Goal: Information Seeking & Learning: Check status

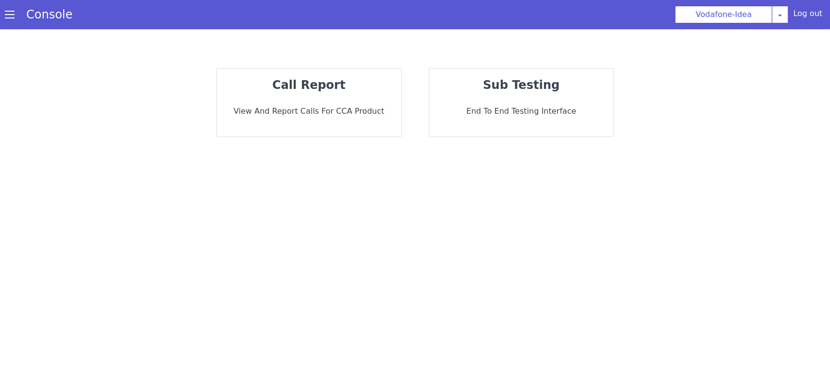
click at [367, 104] on div "call report View and report calls for CCA Product" at bounding box center [309, 103] width 184 height 68
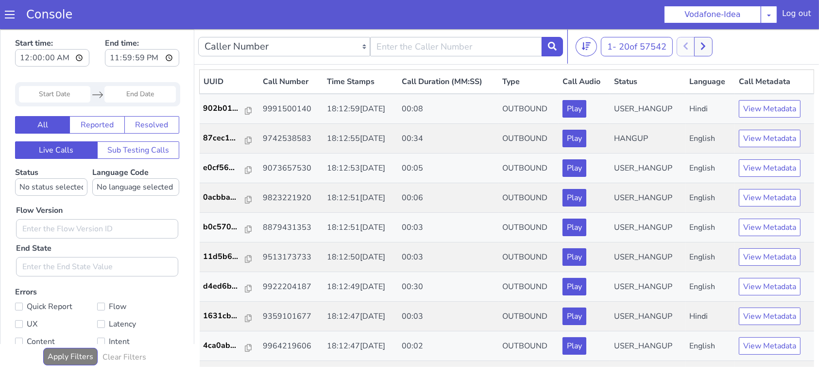
click at [56, 84] on div "Navigate forward to interact with the calendar and select a date. Press the que…" at bounding box center [97, 94] width 165 height 24
click at [64, 99] on input "Start Date" at bounding box center [54, 94] width 71 height 17
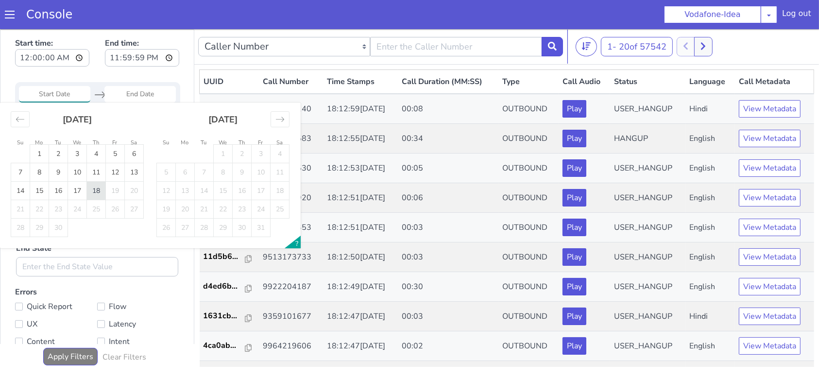
click at [98, 196] on td "18" at bounding box center [96, 190] width 19 height 18
type input "18 Sep 2025"
click at [98, 196] on td "18" at bounding box center [96, 190] width 19 height 18
type input "18 Sep 2025"
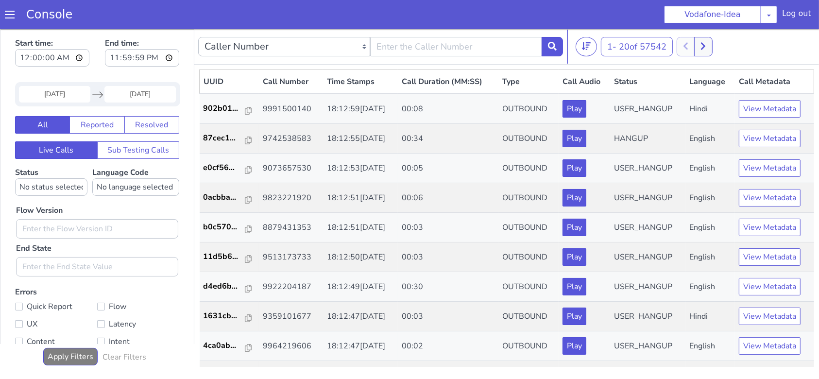
click at [113, 196] on div "Flow Version End State" at bounding box center [97, 235] width 172 height 81
click at [101, 185] on select "No language selected Hindi English Tamil Telugu Kanada Marathi Malayalam Gujara…" at bounding box center [135, 186] width 87 height 17
select select "ta"
click at [92, 178] on select "No language selected Hindi English Tamil Telugu Kanada Marathi Malayalam Gujara…" at bounding box center [135, 186] width 87 height 17
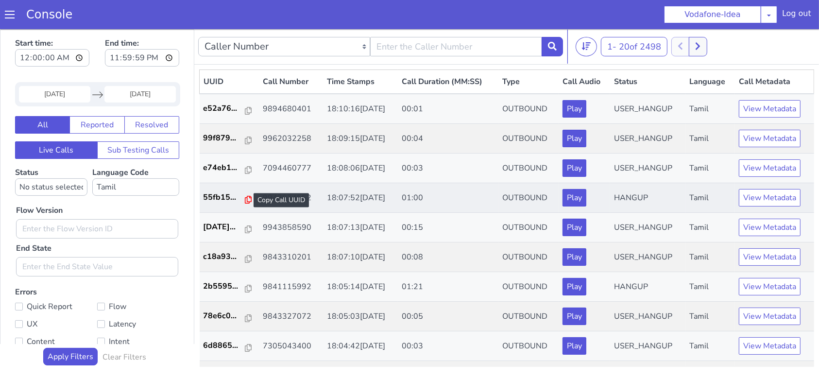
click at [245, 197] on icon at bounding box center [248, 199] width 7 height 8
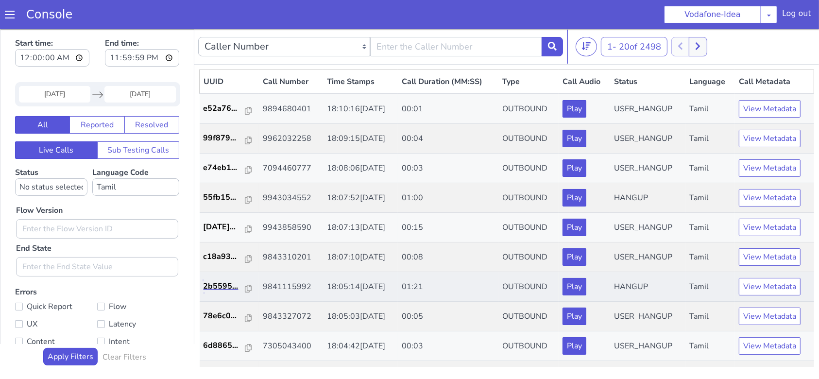
click at [248, 283] on link "2b5595..." at bounding box center [230, 286] width 52 height 12
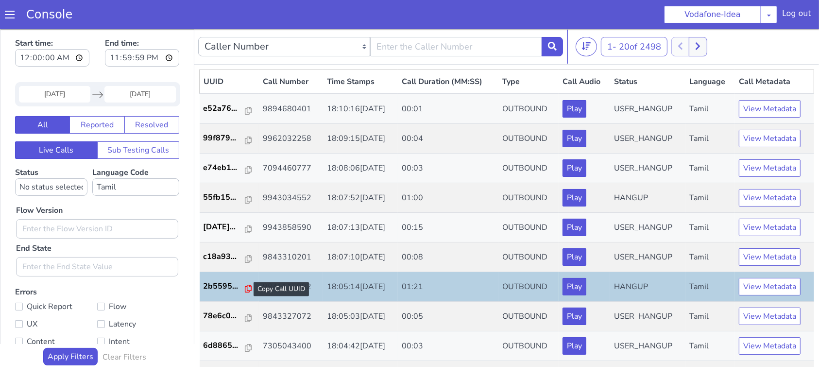
click at [245, 286] on icon at bounding box center [248, 288] width 7 height 8
